Goal: Navigation & Orientation: Find specific page/section

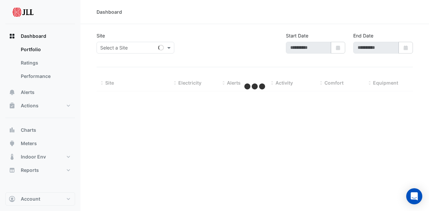
type input "**********"
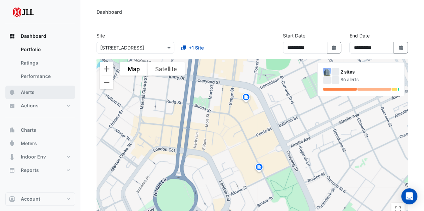
click at [29, 95] on span "Alerts" at bounding box center [28, 92] width 14 height 7
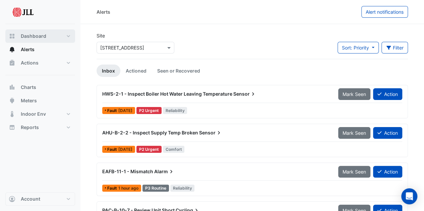
click at [31, 40] on button "Dashboard" at bounding box center [40, 35] width 70 height 13
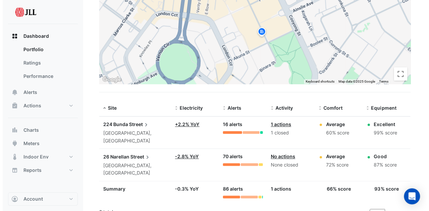
scroll to position [144, 0]
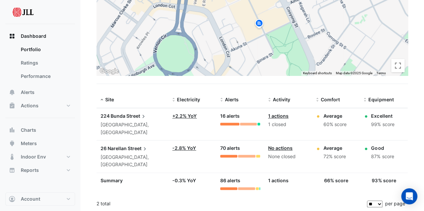
click at [115, 148] on span "26 Narellan" at bounding box center [113, 149] width 26 height 6
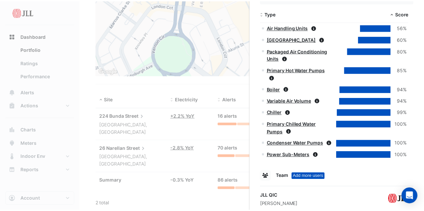
scroll to position [403, 0]
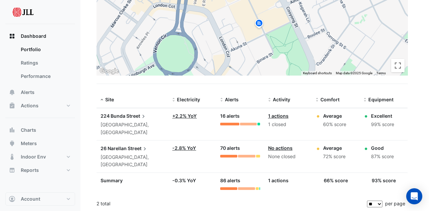
click at [15, 90] on ngb-offcanvas-backdrop at bounding box center [214, 105] width 429 height 211
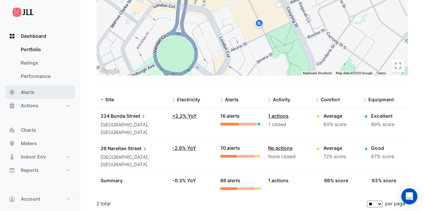
click at [15, 90] on button "Alerts" at bounding box center [40, 92] width 70 height 13
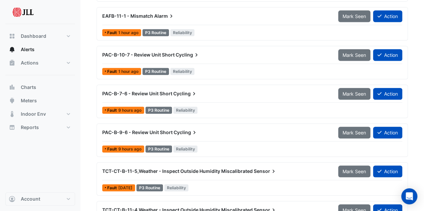
scroll to position [164, 0]
